Goal: Information Seeking & Learning: Learn about a topic

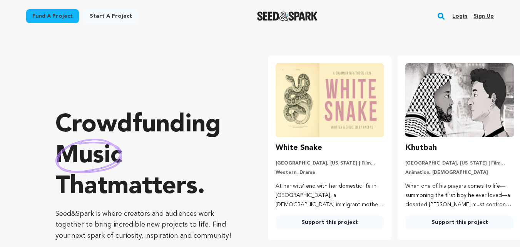
click at [463, 13] on link "Login" at bounding box center [459, 16] width 15 height 12
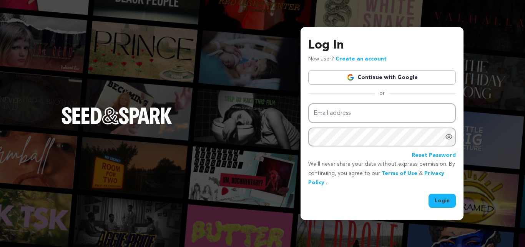
click at [495, 29] on div "Log In New user? Create an account Continue with Google or Email address Passwo…" at bounding box center [262, 123] width 525 height 247
click at [252, 142] on div "Log In New user? Create an account Continue with Google or Email address Passwo…" at bounding box center [262, 123] width 525 height 247
click at [235, 133] on div "Log In New user? Create an account Continue with Google or Email address Passwo…" at bounding box center [262, 123] width 525 height 247
drag, startPoint x: 147, startPoint y: 60, endPoint x: 27, endPoint y: -33, distance: 152.1
click at [27, 0] on html "Log In New user? Create an account Continue with Google or Email address Passwo…" at bounding box center [262, 123] width 525 height 247
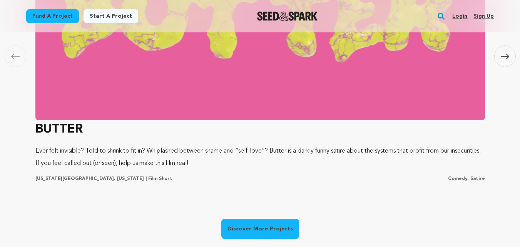
scroll to position [0, 4]
click at [261, 217] on div "Carousel Skip to previous slide page Carousel BUTTER Ever felt invisible? Told …" at bounding box center [260, 90] width 492 height 375
click at [261, 221] on link "Discover More Projects" at bounding box center [260, 228] width 78 height 20
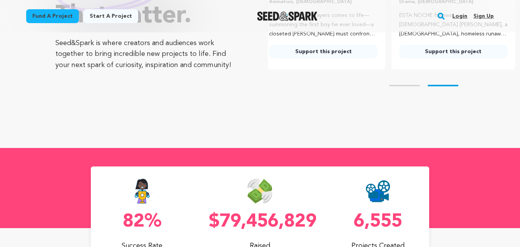
scroll to position [172, 0]
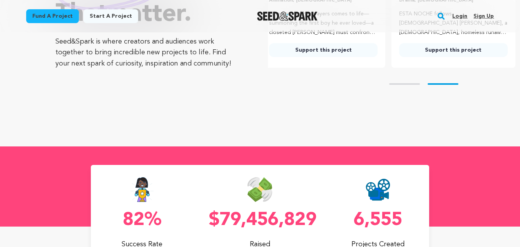
click at [447, 83] on button "Skip to next slide page" at bounding box center [442, 84] width 31 height 2
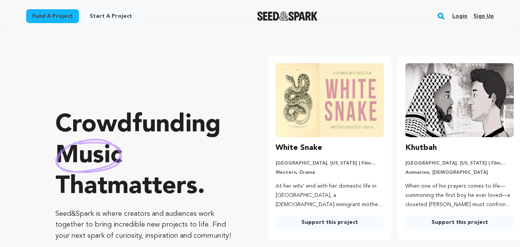
scroll to position [0, 0]
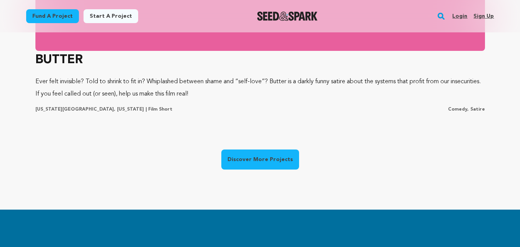
click at [253, 159] on link "Discover More Projects" at bounding box center [260, 159] width 78 height 20
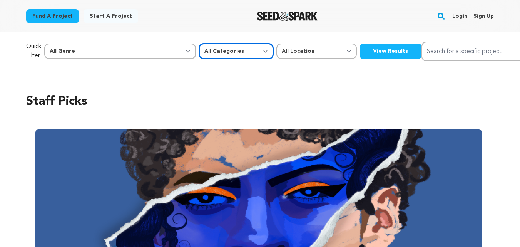
click at [199, 55] on select "All Categories Film Feature Film Short Series Music Video Comics Artist Residen…" at bounding box center [236, 50] width 74 height 15
click at [238, 84] on div "Staff Picks Carousel Skip to previous slide page Carousel ESTA NOCHE Ilayda Cet…" at bounding box center [260, 251] width 468 height 348
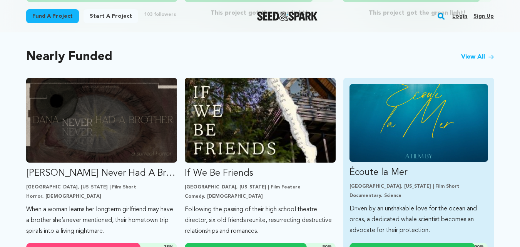
scroll to position [649, 0]
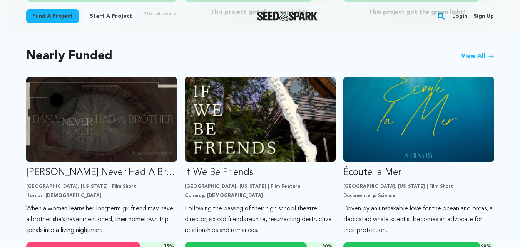
click at [459, 16] on link "Login" at bounding box center [459, 16] width 15 height 12
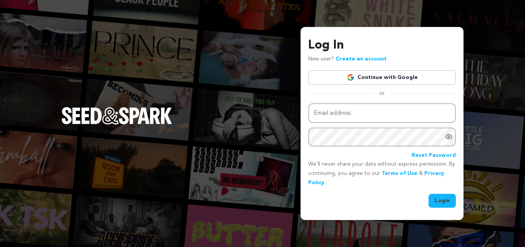
click at [225, 114] on div "Log In New user? Create an account Continue with Google or Email address Passwo…" at bounding box center [262, 123] width 525 height 247
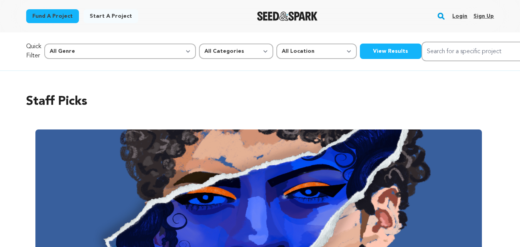
scroll to position [649, 0]
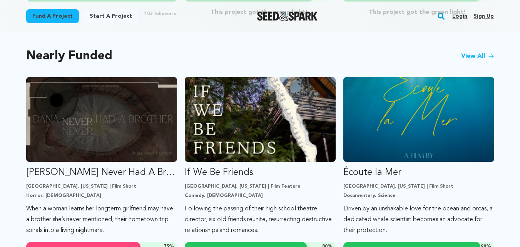
click at [484, 52] on link "View All" at bounding box center [477, 56] width 33 height 9
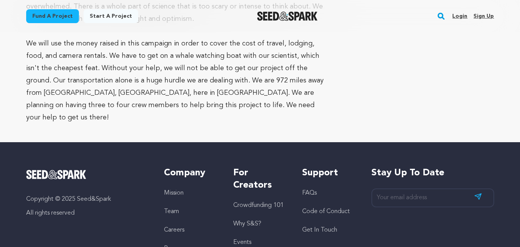
scroll to position [1901, 0]
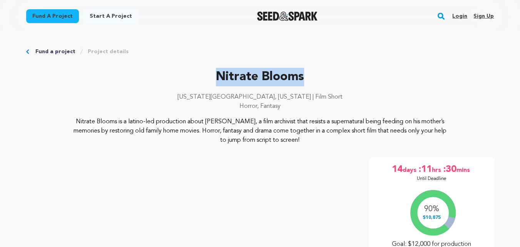
drag, startPoint x: 308, startPoint y: 80, endPoint x: 211, endPoint y: 81, distance: 97.3
click at [211, 81] on p "Nitrate Blooms" at bounding box center [260, 77] width 468 height 18
click at [160, 82] on p "Nitrate Blooms" at bounding box center [260, 77] width 468 height 18
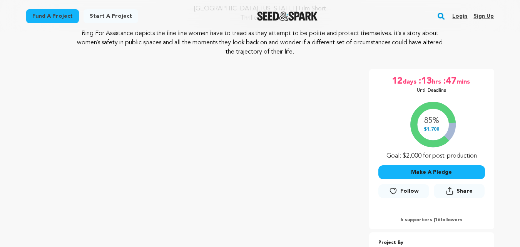
scroll to position [88, 0]
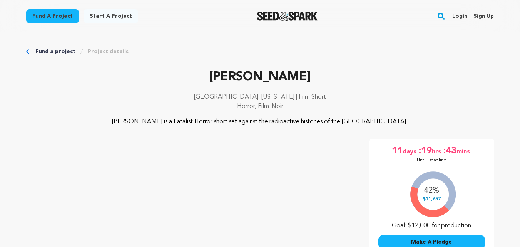
scroll to position [153, 0]
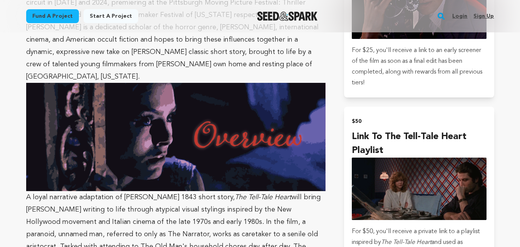
scroll to position [1915, 0]
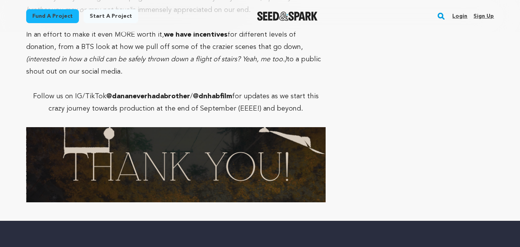
scroll to position [3492, 0]
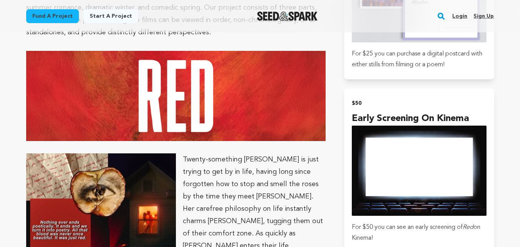
scroll to position [2365, 0]
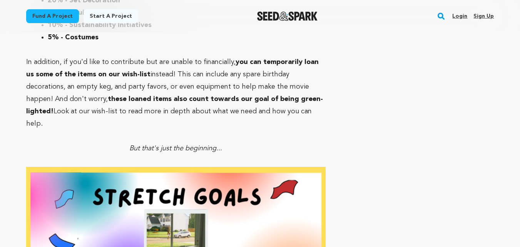
scroll to position [3166, 0]
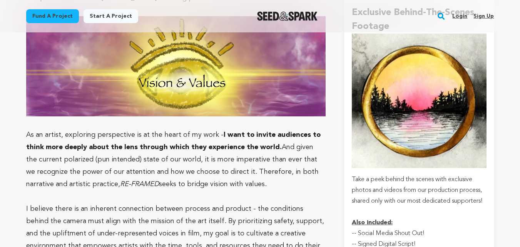
scroll to position [3675, 0]
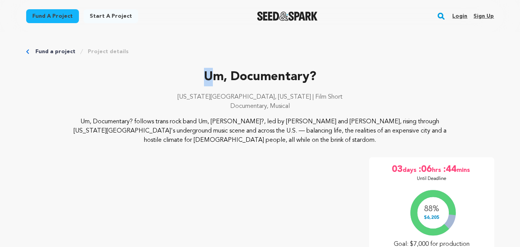
drag, startPoint x: 164, startPoint y: 63, endPoint x: 213, endPoint y: 76, distance: 50.6
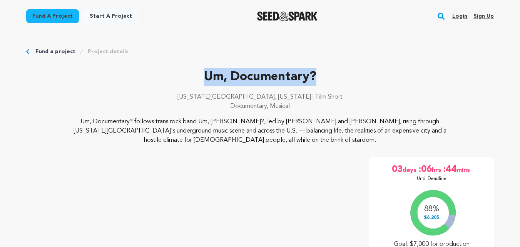
drag, startPoint x: 322, startPoint y: 76, endPoint x: 196, endPoint y: 80, distance: 126.2
click at [196, 80] on p "Um, Documentary?" at bounding box center [260, 77] width 468 height 18
copy p "Um, Documentary?"
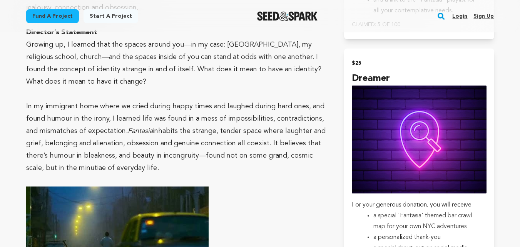
scroll to position [763, 0]
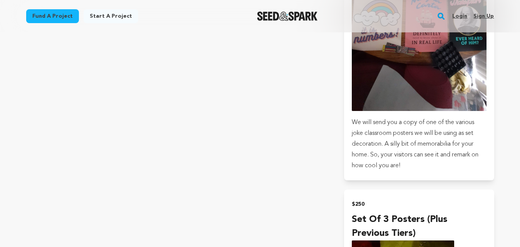
scroll to position [1350, 0]
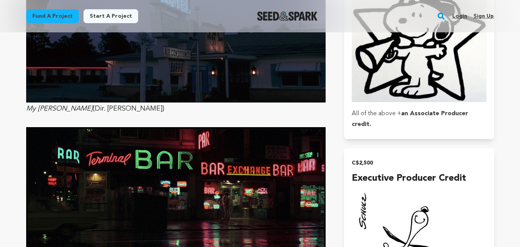
scroll to position [1932, 0]
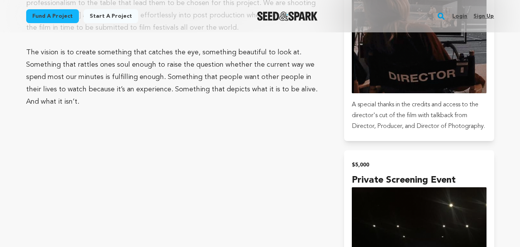
scroll to position [1337, 0]
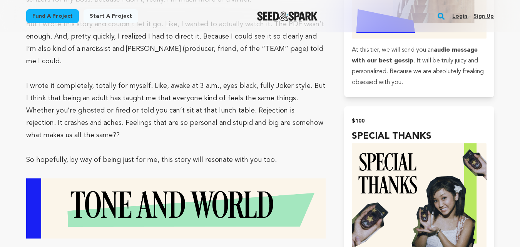
scroll to position [1214, 0]
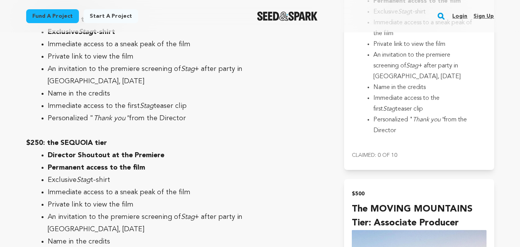
scroll to position [1921, 0]
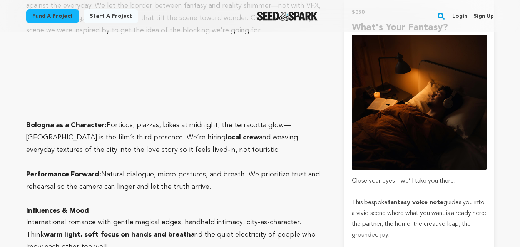
scroll to position [1784, 0]
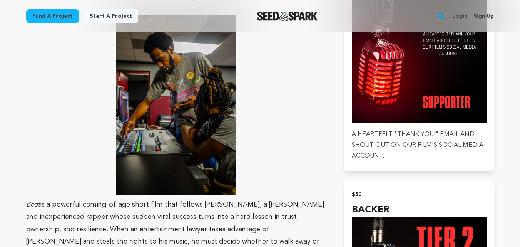
scroll to position [760, 0]
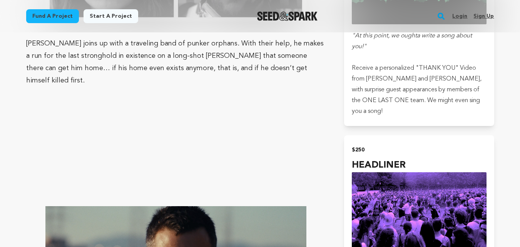
scroll to position [2369, 0]
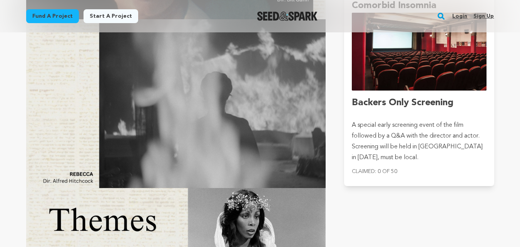
scroll to position [1476, 0]
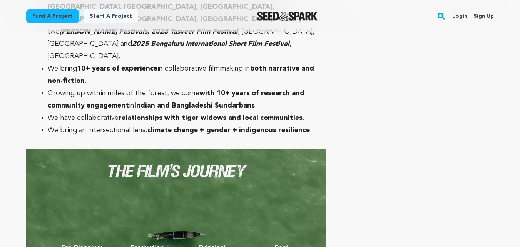
scroll to position [1760, 0]
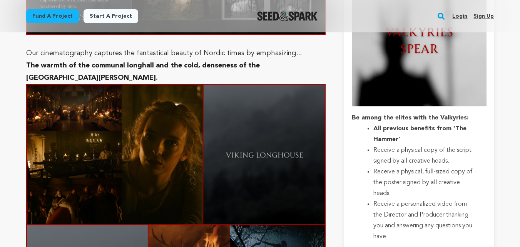
scroll to position [1789, 0]
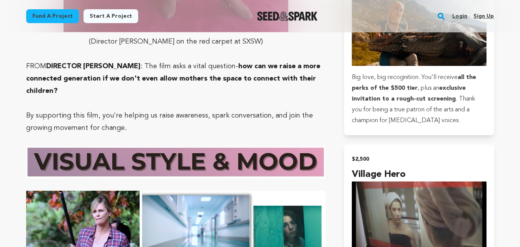
scroll to position [2274, 0]
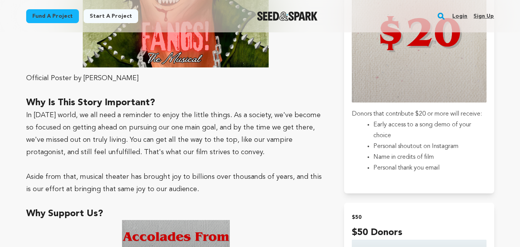
scroll to position [852, 0]
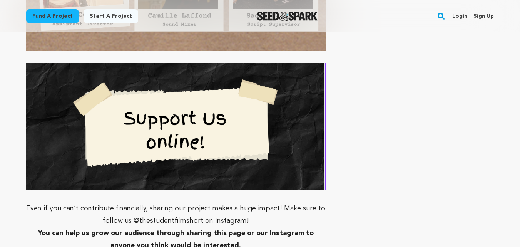
scroll to position [1573, 0]
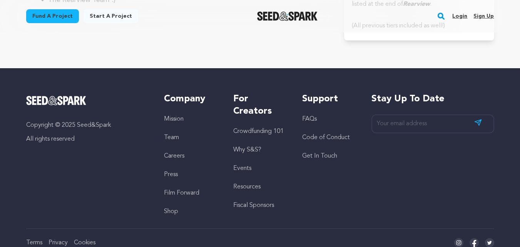
scroll to position [1647, 0]
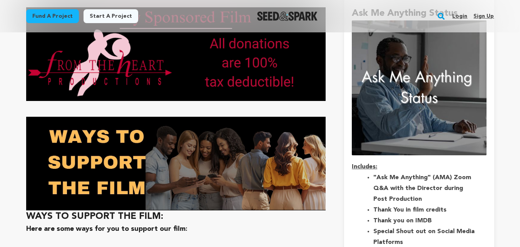
scroll to position [2047, 0]
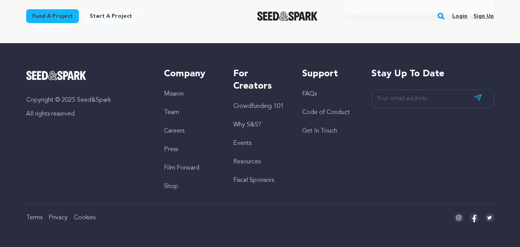
scroll to position [1980, 0]
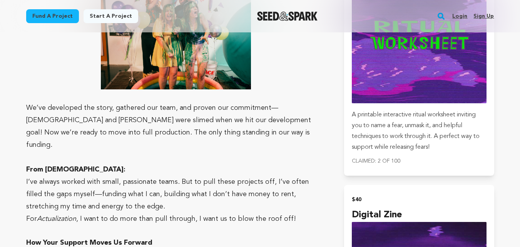
scroll to position [1170, 0]
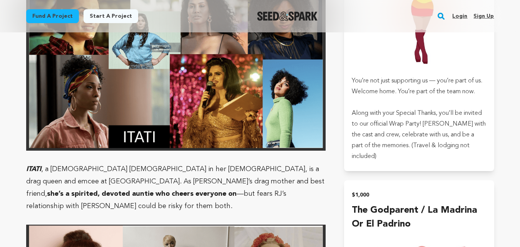
scroll to position [1808, 0]
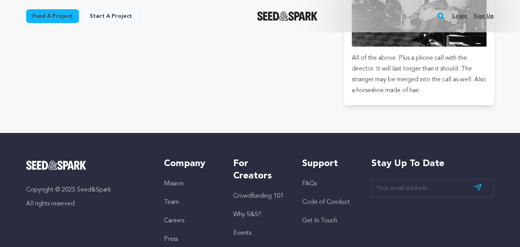
scroll to position [1812, 0]
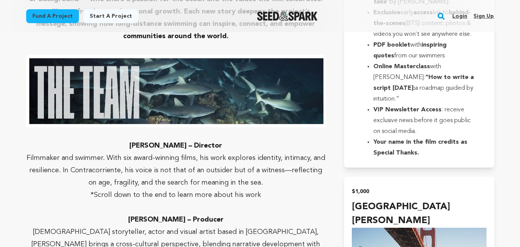
scroll to position [2379, 0]
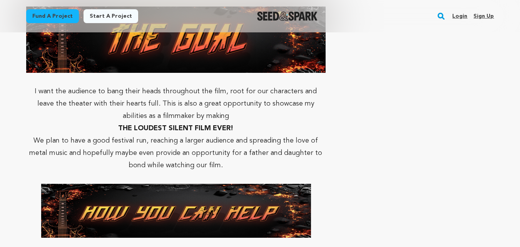
scroll to position [2764, 0]
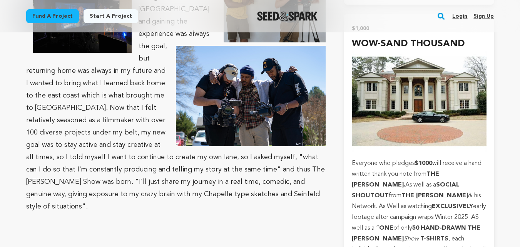
scroll to position [2266, 0]
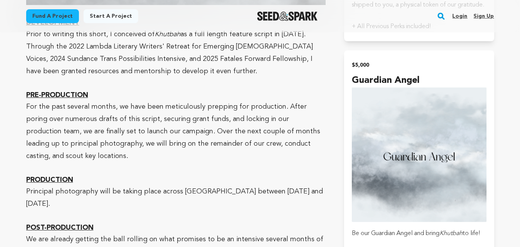
scroll to position [1988, 0]
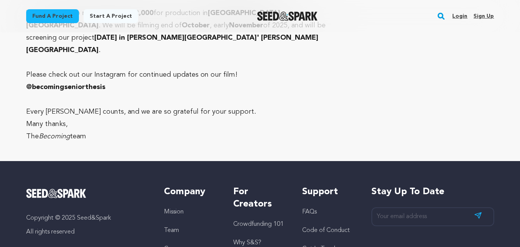
scroll to position [2172, 0]
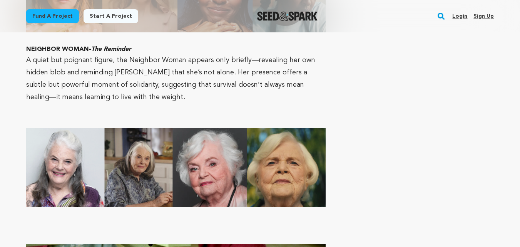
scroll to position [2657, 0]
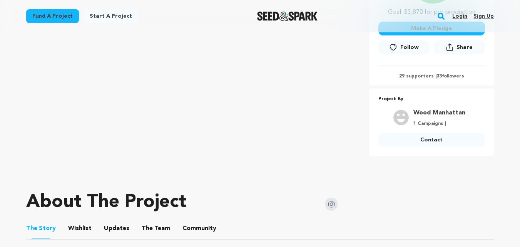
scroll to position [236, 0]
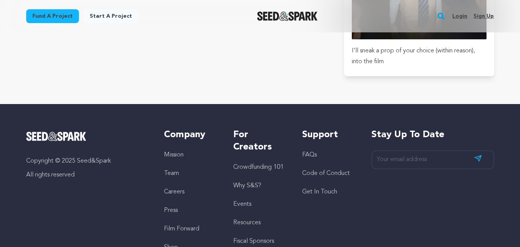
scroll to position [1715, 0]
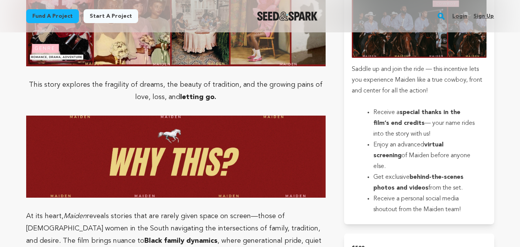
scroll to position [1194, 0]
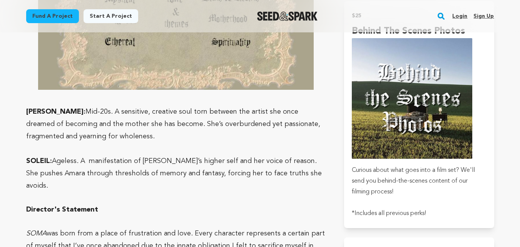
scroll to position [778, 0]
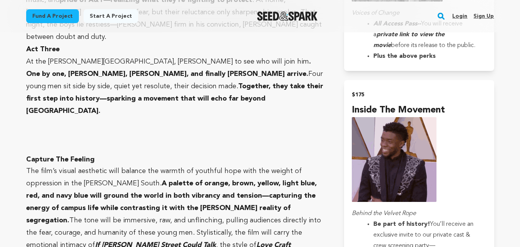
scroll to position [1283, 0]
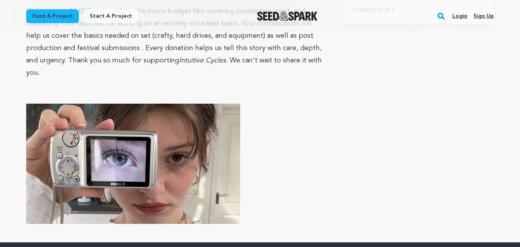
scroll to position [1497, 0]
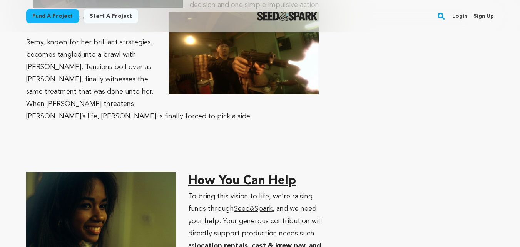
scroll to position [2114, 0]
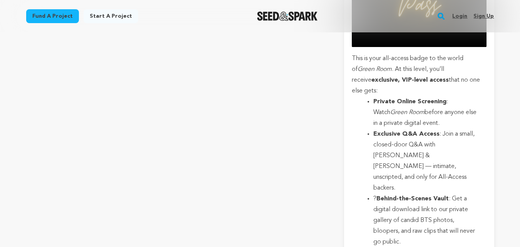
scroll to position [2374, 0]
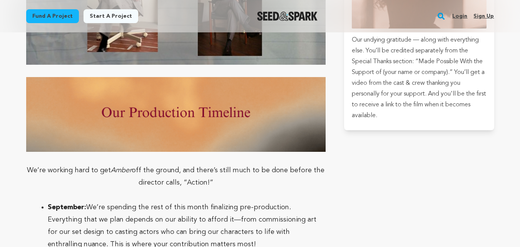
scroll to position [1927, 0]
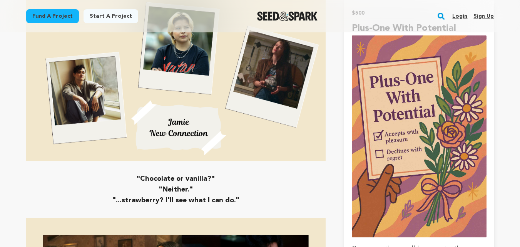
scroll to position [1380, 0]
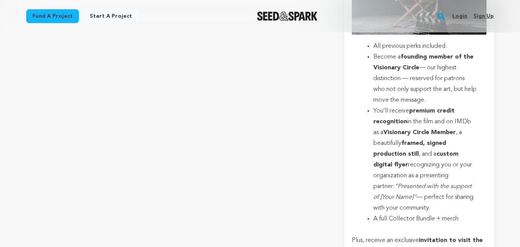
scroll to position [2389, 0]
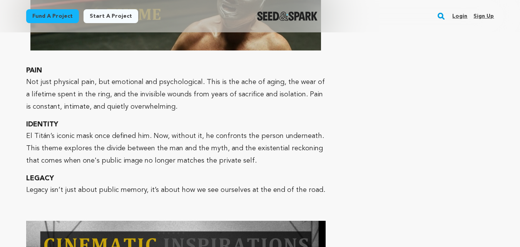
scroll to position [2207, 0]
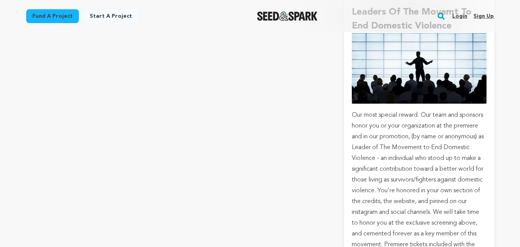
scroll to position [2610, 0]
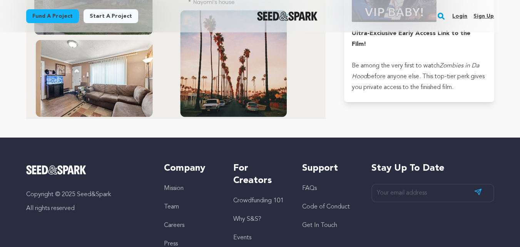
scroll to position [1829, 0]
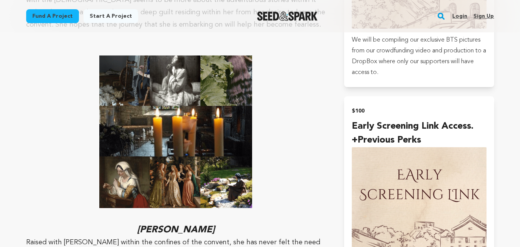
scroll to position [1250, 0]
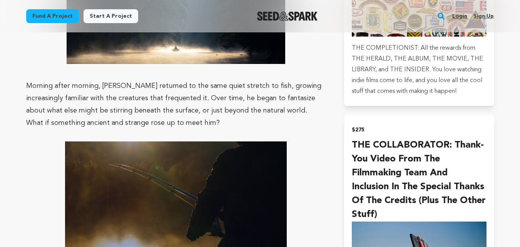
scroll to position [1958, 0]
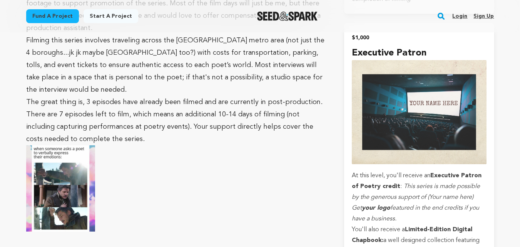
scroll to position [1523, 0]
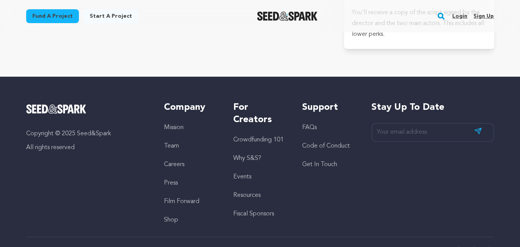
scroll to position [1425, 0]
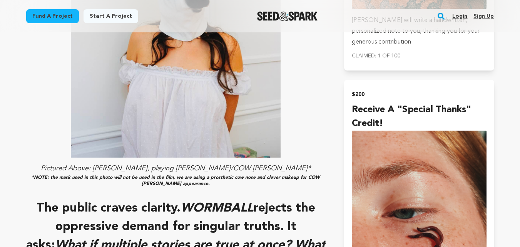
scroll to position [2096, 0]
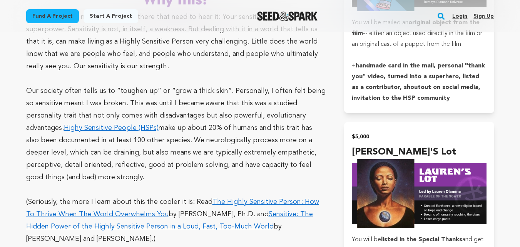
scroll to position [1464, 0]
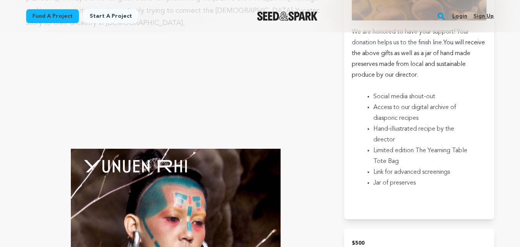
scroll to position [1827, 0]
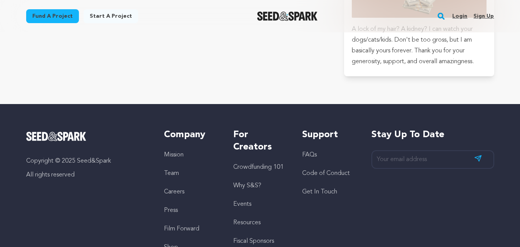
scroll to position [1964, 0]
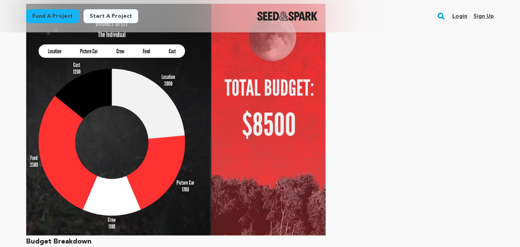
scroll to position [2993, 0]
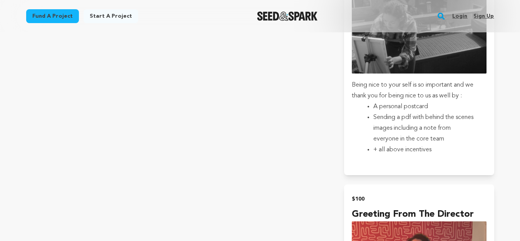
scroll to position [1806, 0]
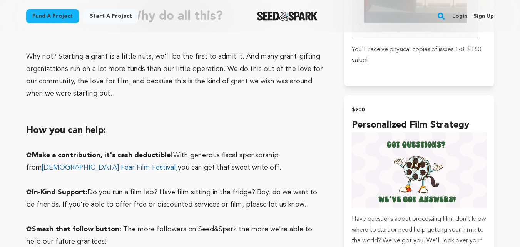
scroll to position [2047, 0]
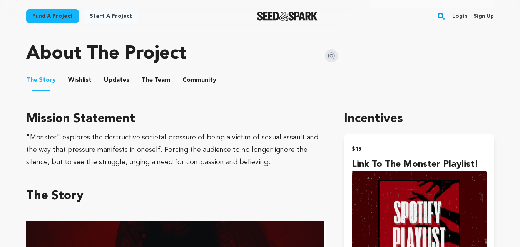
scroll to position [395, 0]
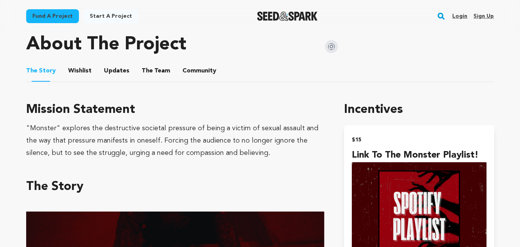
click at [188, 34] on div "About The Project" at bounding box center [182, 44] width 312 height 31
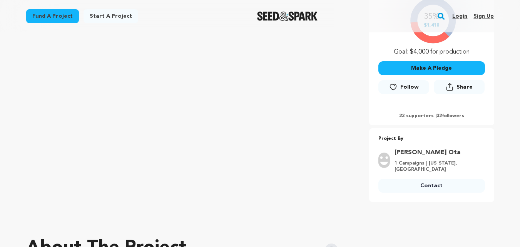
scroll to position [0, 0]
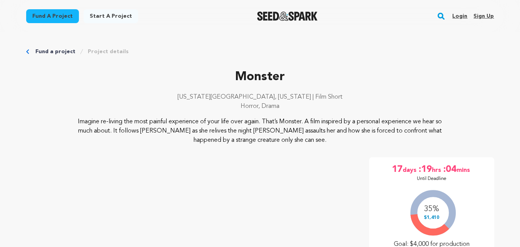
click at [290, 77] on p "Monster" at bounding box center [260, 77] width 468 height 18
drag, startPoint x: 290, startPoint y: 77, endPoint x: 245, endPoint y: 80, distance: 45.5
click at [245, 80] on p "Monster" at bounding box center [260, 77] width 468 height 18
copy div "Monster"
click at [182, 77] on p "Monster" at bounding box center [260, 77] width 468 height 18
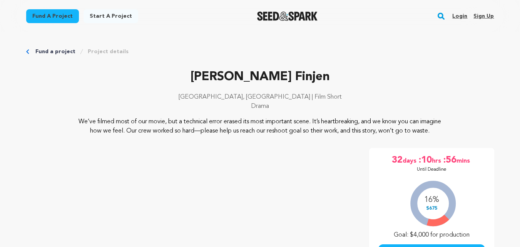
click at [174, 87] on div "[PERSON_NAME] Finjen [GEOGRAPHIC_DATA], [GEOGRAPHIC_DATA] | Film Short Drama" at bounding box center [260, 92] width 468 height 49
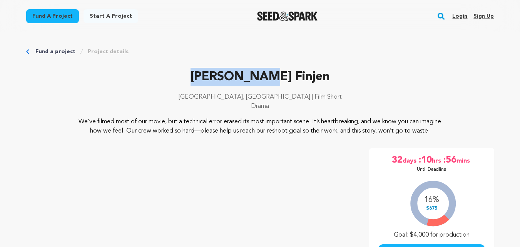
drag, startPoint x: 220, startPoint y: 73, endPoint x: 312, endPoint y: 68, distance: 92.4
click at [312, 68] on p "[PERSON_NAME] Finjen" at bounding box center [260, 77] width 468 height 18
copy p "[PERSON_NAME] Finjen"
click at [200, 87] on div "Noss Finjen Beirut, Lebanon | Film Short Drama" at bounding box center [260, 92] width 468 height 49
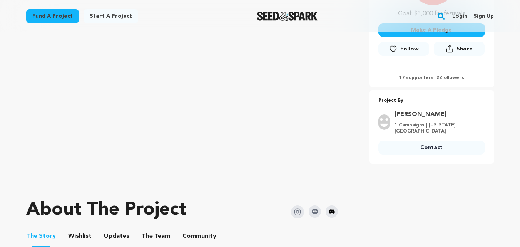
scroll to position [1063, 0]
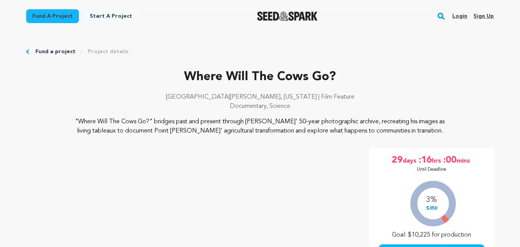
scroll to position [1229, 0]
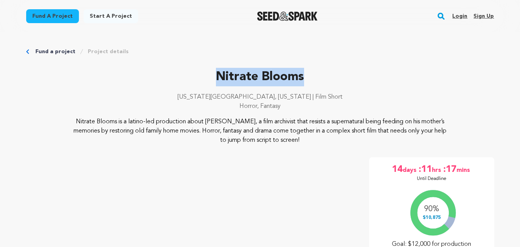
drag, startPoint x: 207, startPoint y: 76, endPoint x: 308, endPoint y: 82, distance: 101.3
click at [308, 82] on p "Nitrate Blooms" at bounding box center [260, 77] width 468 height 18
copy p "Nitrate Blooms"
click at [110, 77] on p "Nitrate Blooms" at bounding box center [260, 77] width 468 height 18
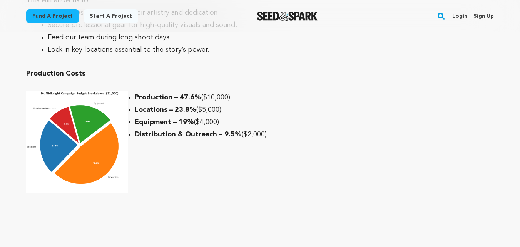
scroll to position [2021, 0]
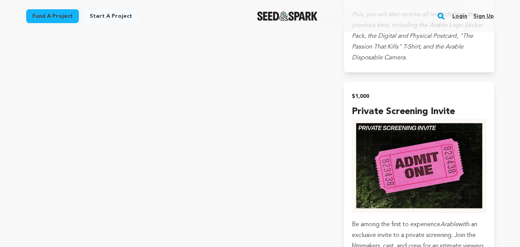
scroll to position [1856, 0]
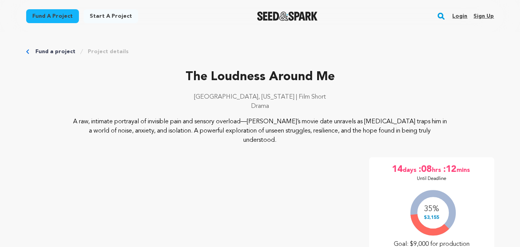
scroll to position [1942, 0]
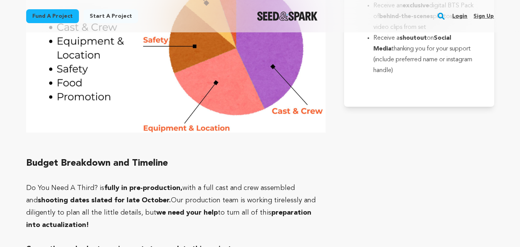
scroll to position [2963, 0]
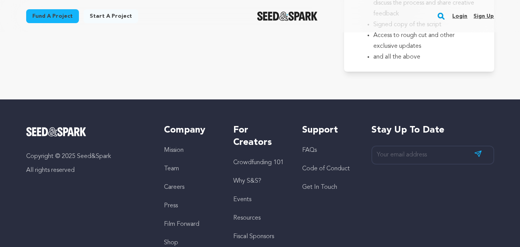
scroll to position [2200, 0]
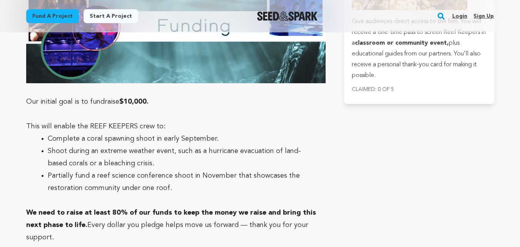
scroll to position [2510, 0]
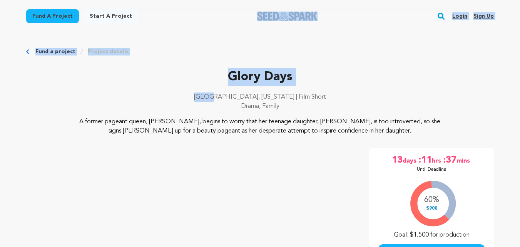
drag, startPoint x: 190, startPoint y: 20, endPoint x: 229, endPoint y: 96, distance: 85.8
click at [316, 75] on p "Glory Days" at bounding box center [260, 77] width 468 height 18
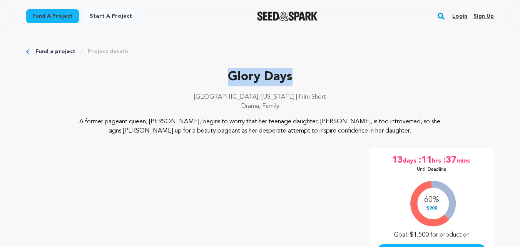
drag, startPoint x: 299, startPoint y: 77, endPoint x: 222, endPoint y: 80, distance: 77.8
click at [222, 80] on p "Glory Days" at bounding box center [260, 77] width 468 height 18
copy p "Glory Days"
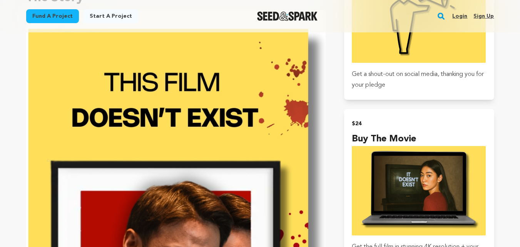
scroll to position [655, 0]
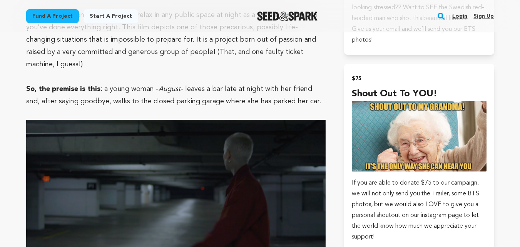
scroll to position [858, 0]
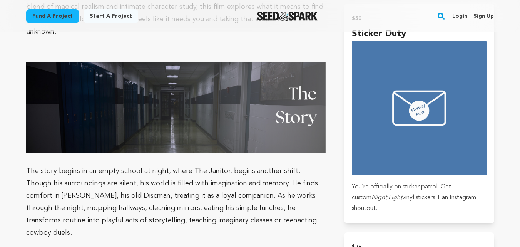
scroll to position [836, 0]
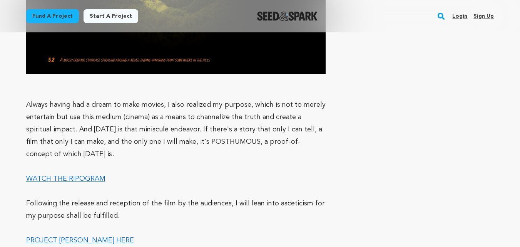
scroll to position [1802, 0]
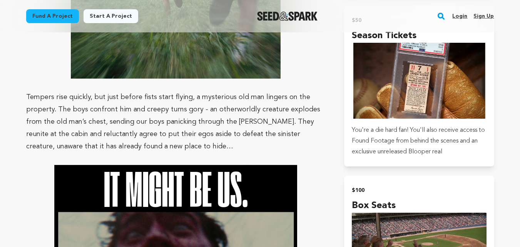
scroll to position [864, 0]
